Goal: Task Accomplishment & Management: Use online tool/utility

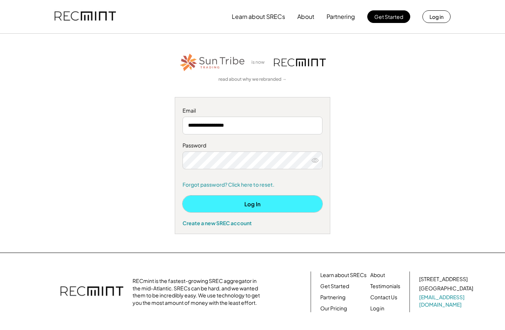
click at [258, 206] on button "Log In" at bounding box center [252, 203] width 140 height 17
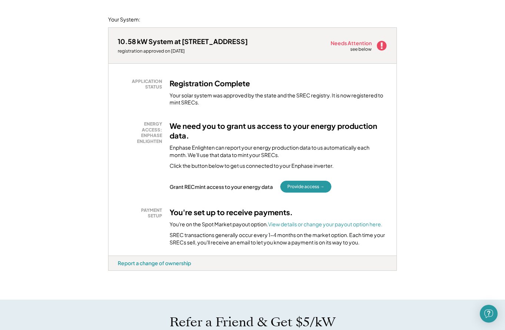
scroll to position [127, 0]
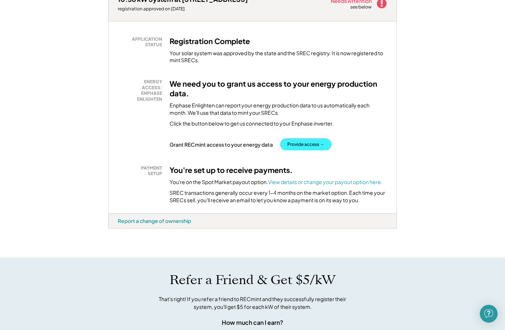
click at [315, 144] on button "Provide access →" at bounding box center [305, 144] width 51 height 12
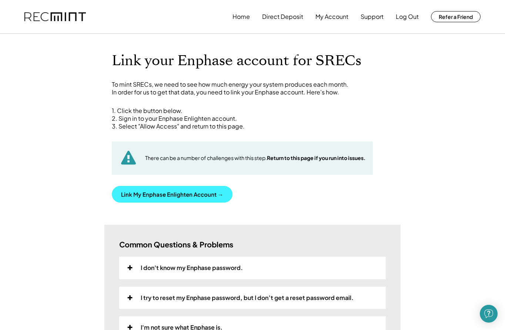
click at [175, 196] on button "Link My Enphase Enlighten Account →" at bounding box center [172, 194] width 121 height 17
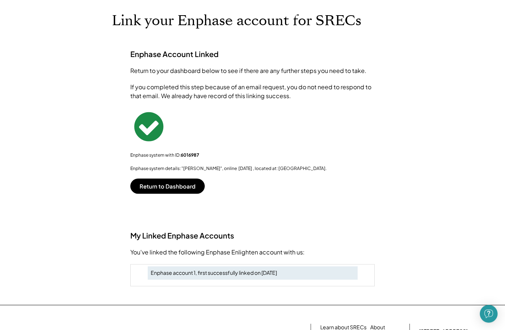
scroll to position [42, 0]
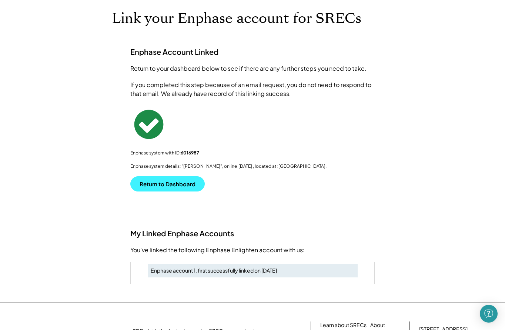
click at [160, 185] on button "Return to Dashboard" at bounding box center [167, 183] width 74 height 15
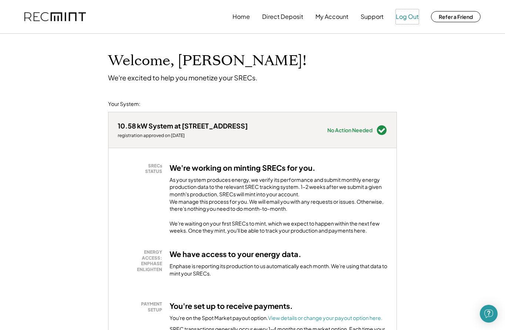
click at [404, 16] on button "Log Out" at bounding box center [407, 16] width 23 height 15
